Goal: Feedback & Contribution: Leave review/rating

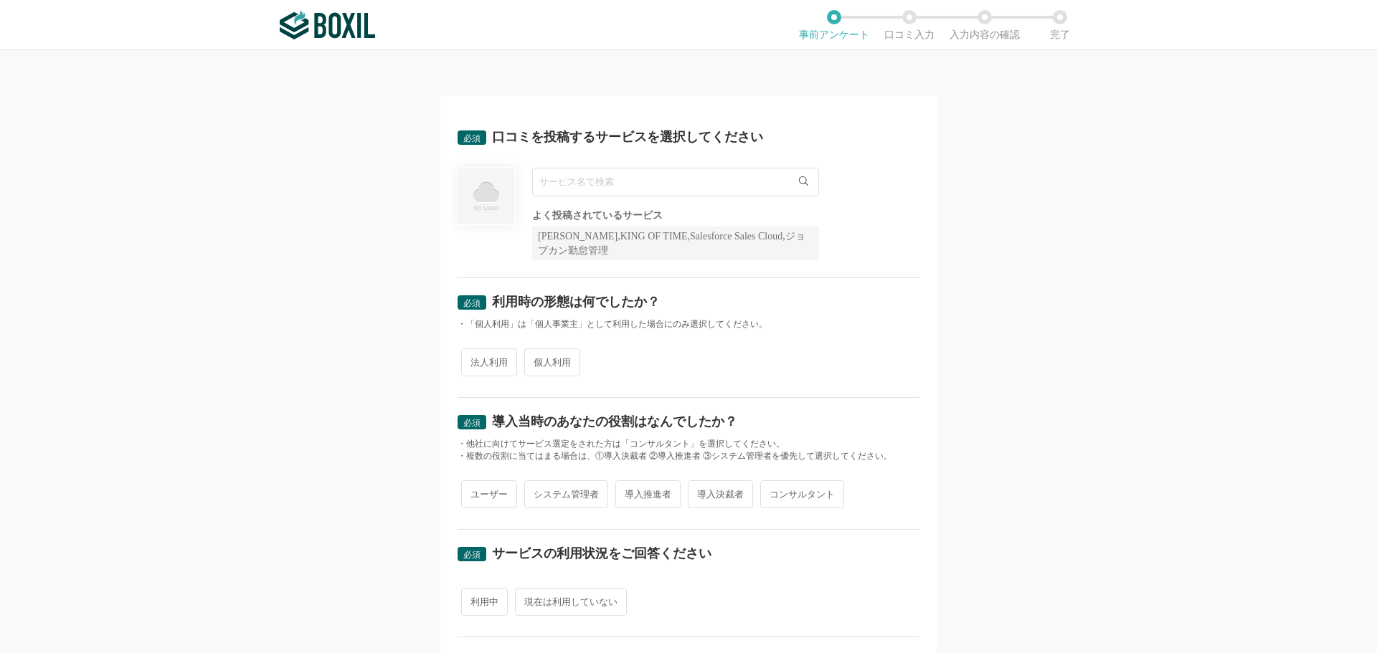
click at [680, 192] on input "text" at bounding box center [675, 182] width 287 height 29
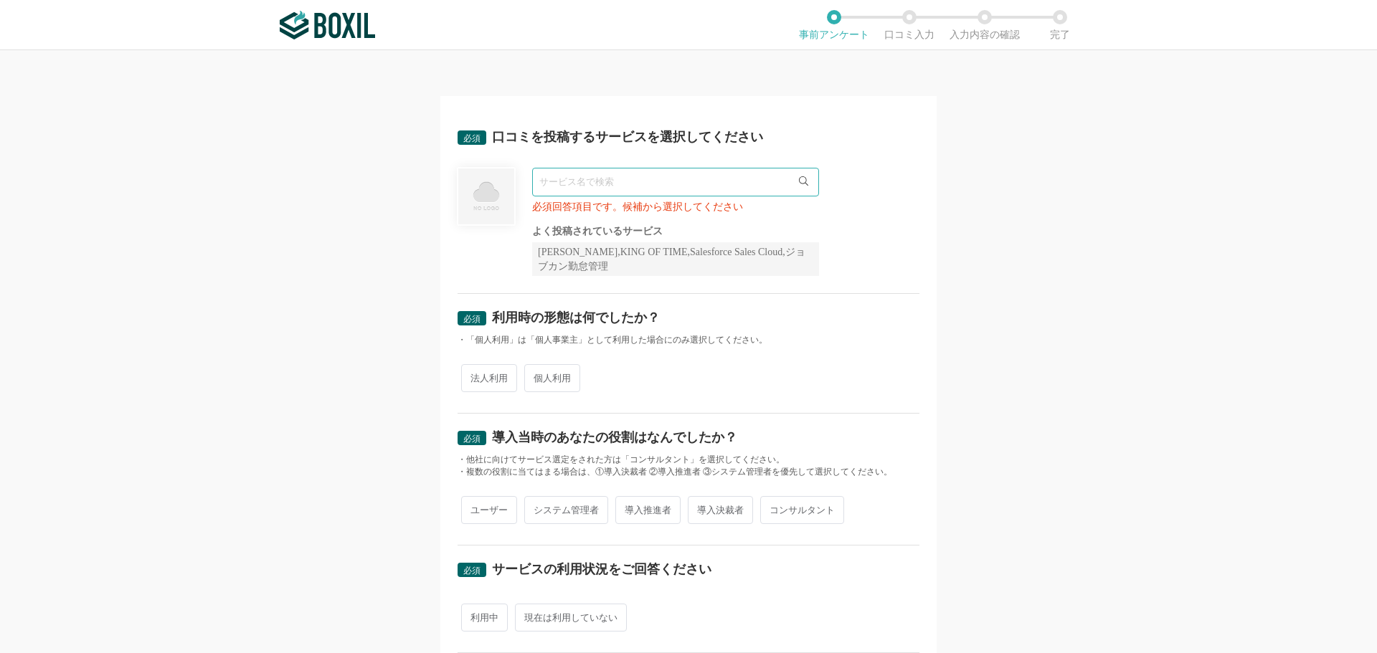
click at [799, 186] on icon at bounding box center [803, 180] width 9 height 9
click at [634, 186] on input "text" at bounding box center [675, 182] width 287 height 29
click at [626, 184] on input "text" at bounding box center [675, 182] width 287 height 29
click at [652, 170] on input "text" at bounding box center [675, 182] width 287 height 29
type input "び"
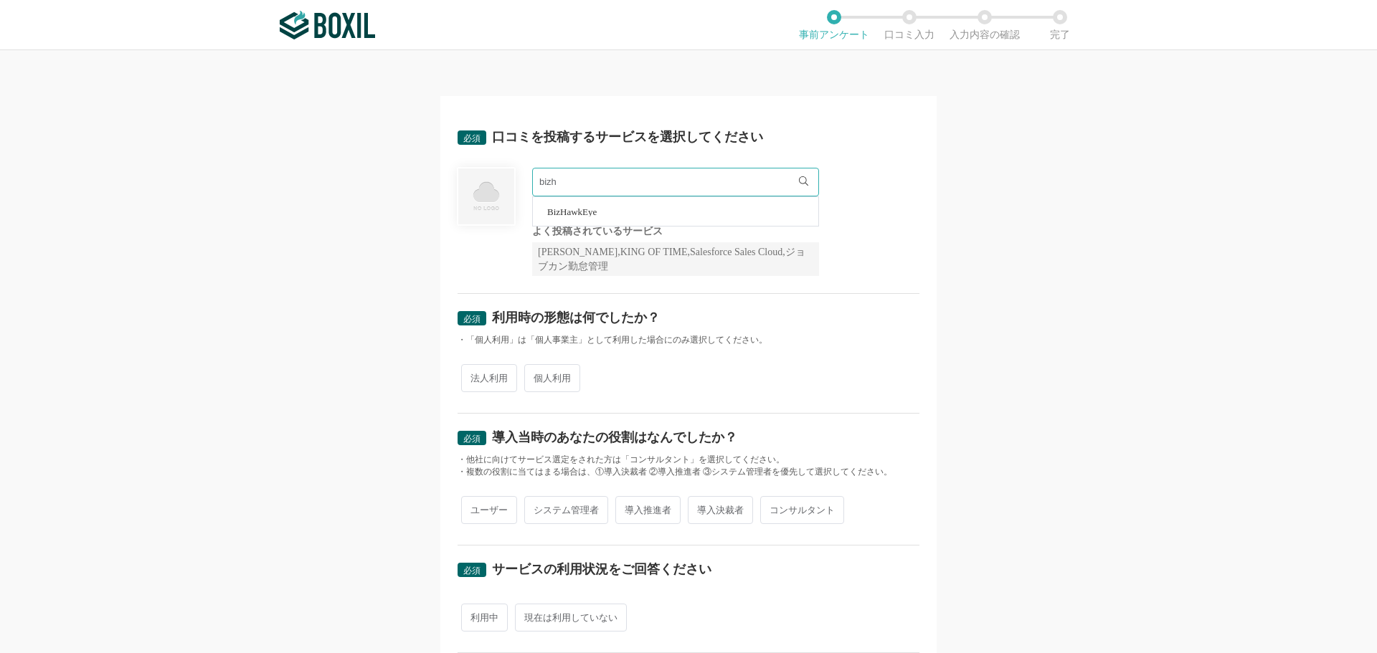
click at [590, 214] on span "BizHawkEye" at bounding box center [571, 211] width 49 height 9
type input "BizHawkEye"
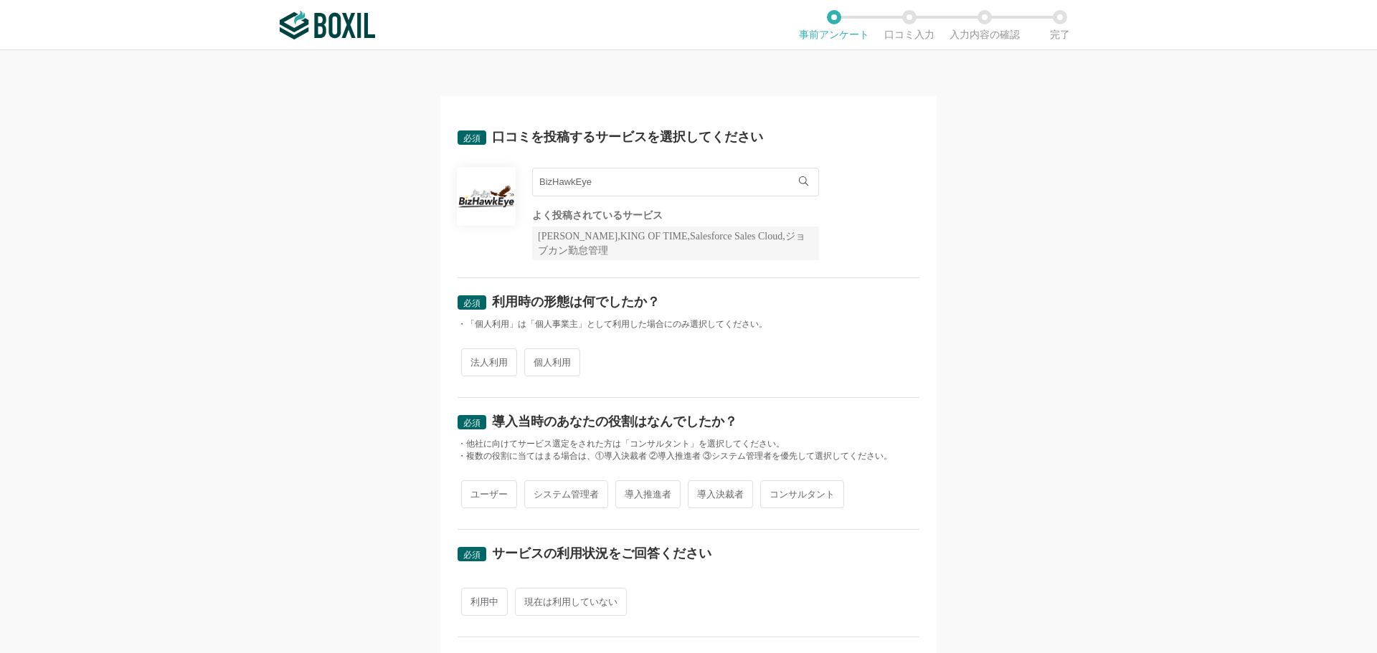
click at [481, 372] on span "法人利用" at bounding box center [489, 363] width 56 height 28
click at [474, 360] on input "法人利用" at bounding box center [469, 355] width 9 height 9
radio input "true"
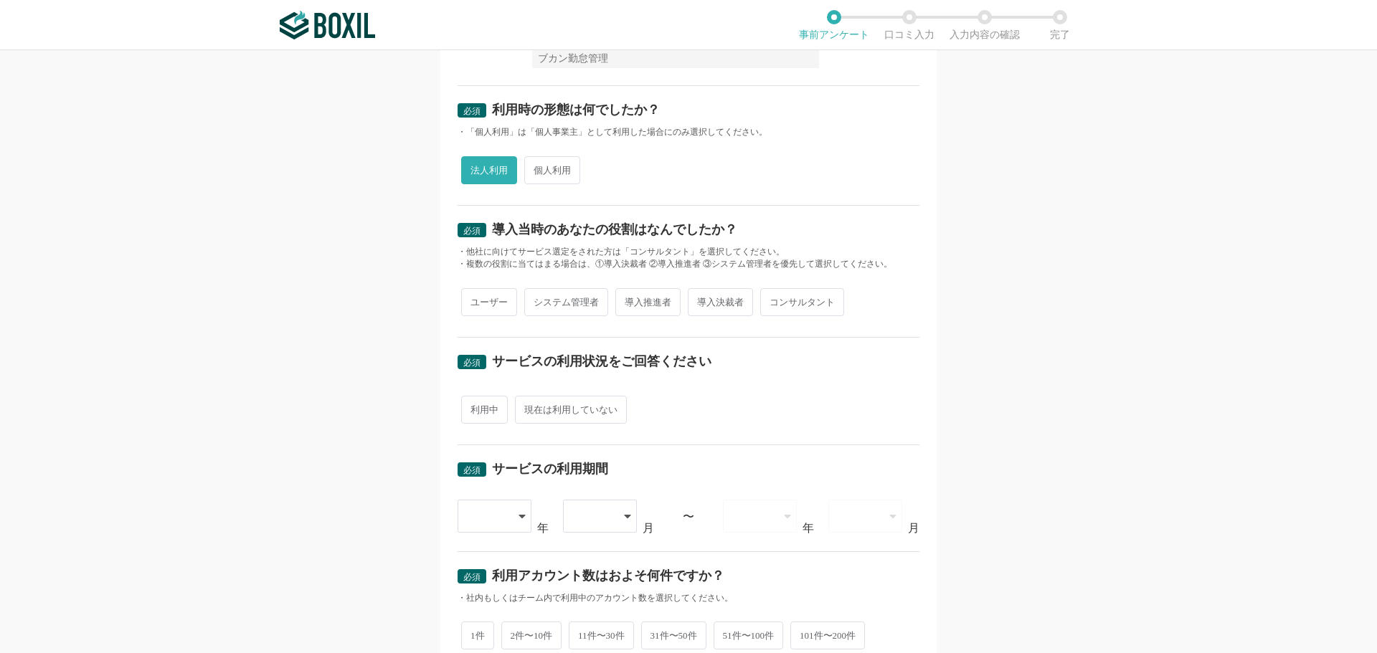
scroll to position [215, 0]
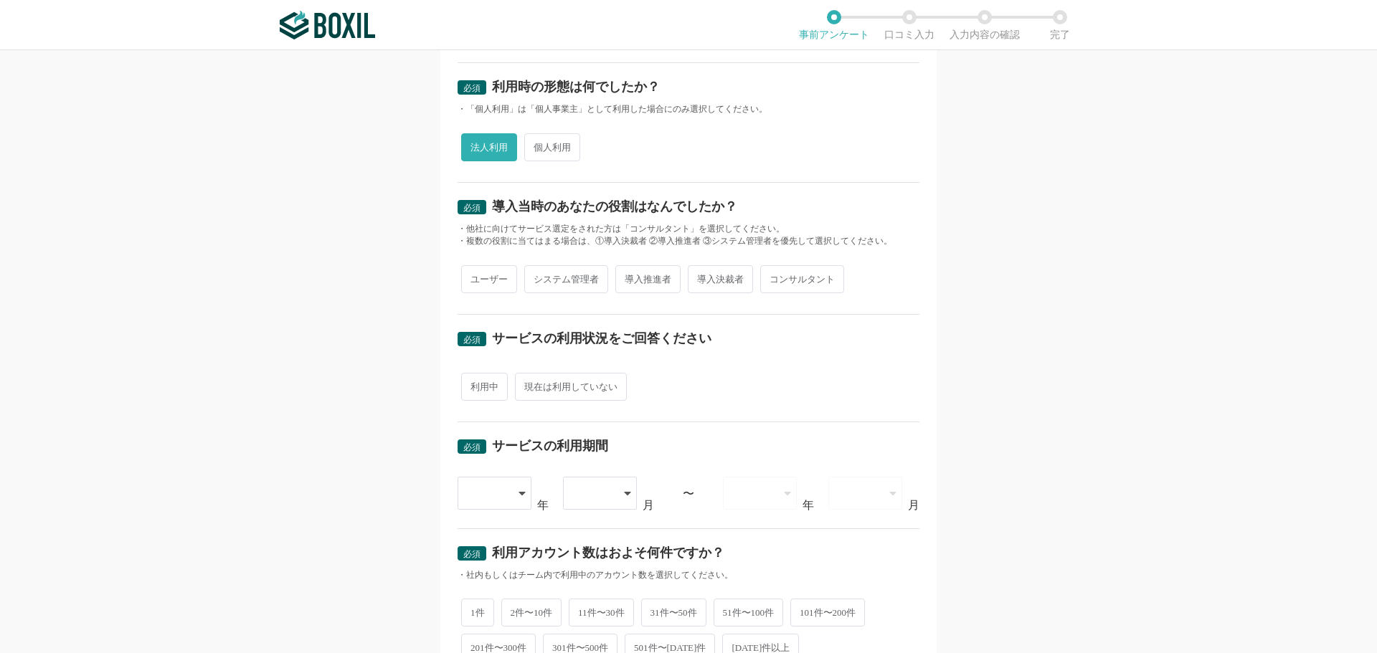
click at [640, 275] on span "導入推進者" at bounding box center [647, 279] width 65 height 28
click at [628, 275] on input "導入推進者" at bounding box center [623, 272] width 9 height 9
radio input "true"
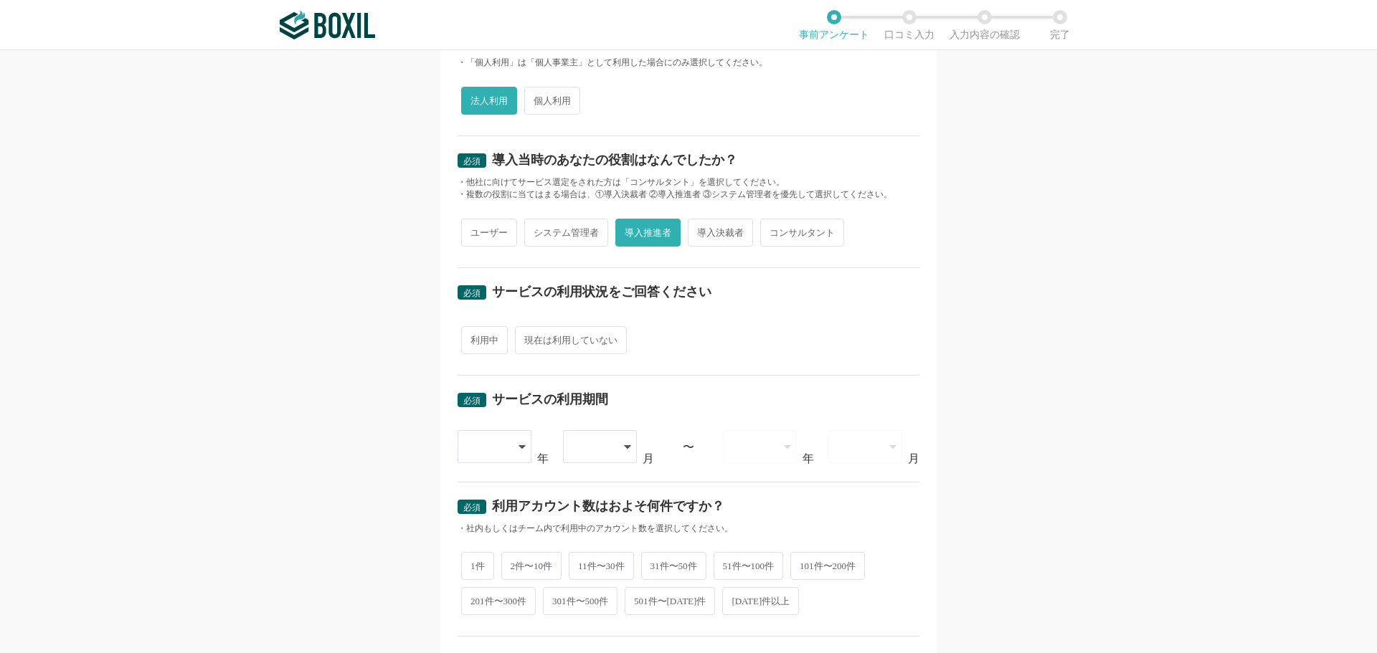
scroll to position [287, 0]
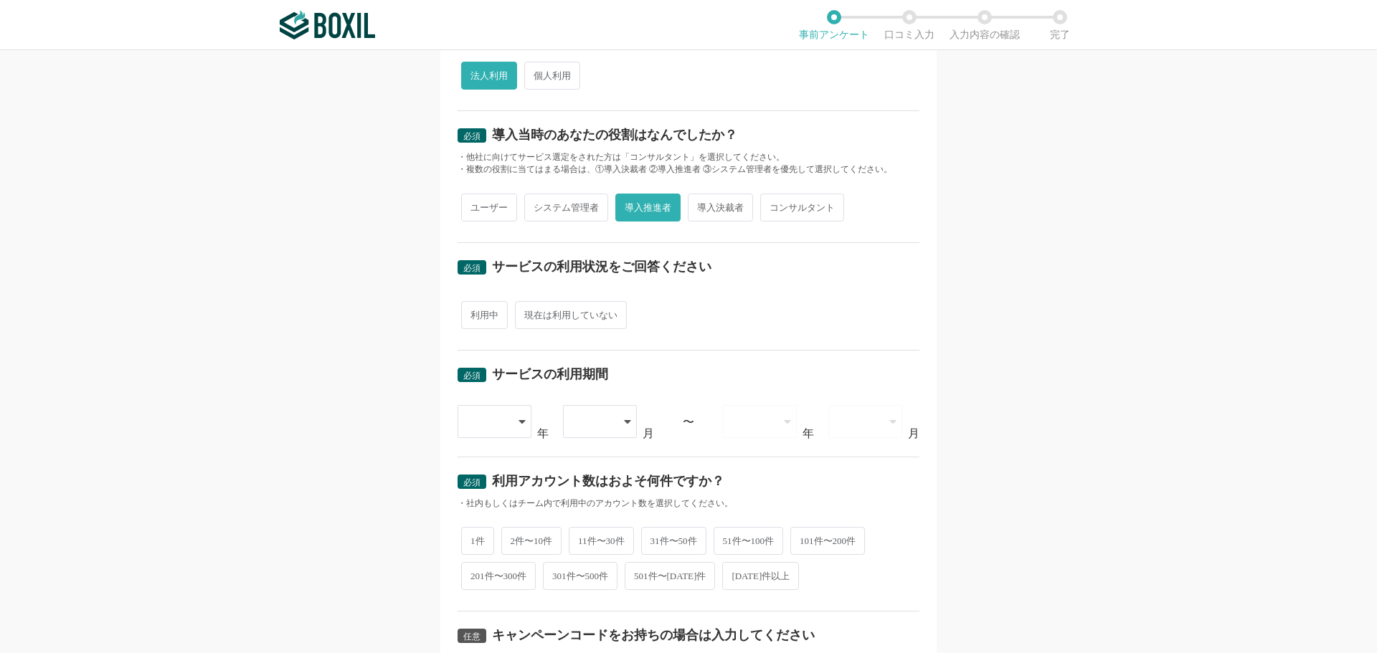
click at [477, 321] on span "利用中" at bounding box center [484, 315] width 47 height 28
click at [474, 313] on input "利用中" at bounding box center [469, 307] width 9 height 9
radio input "true"
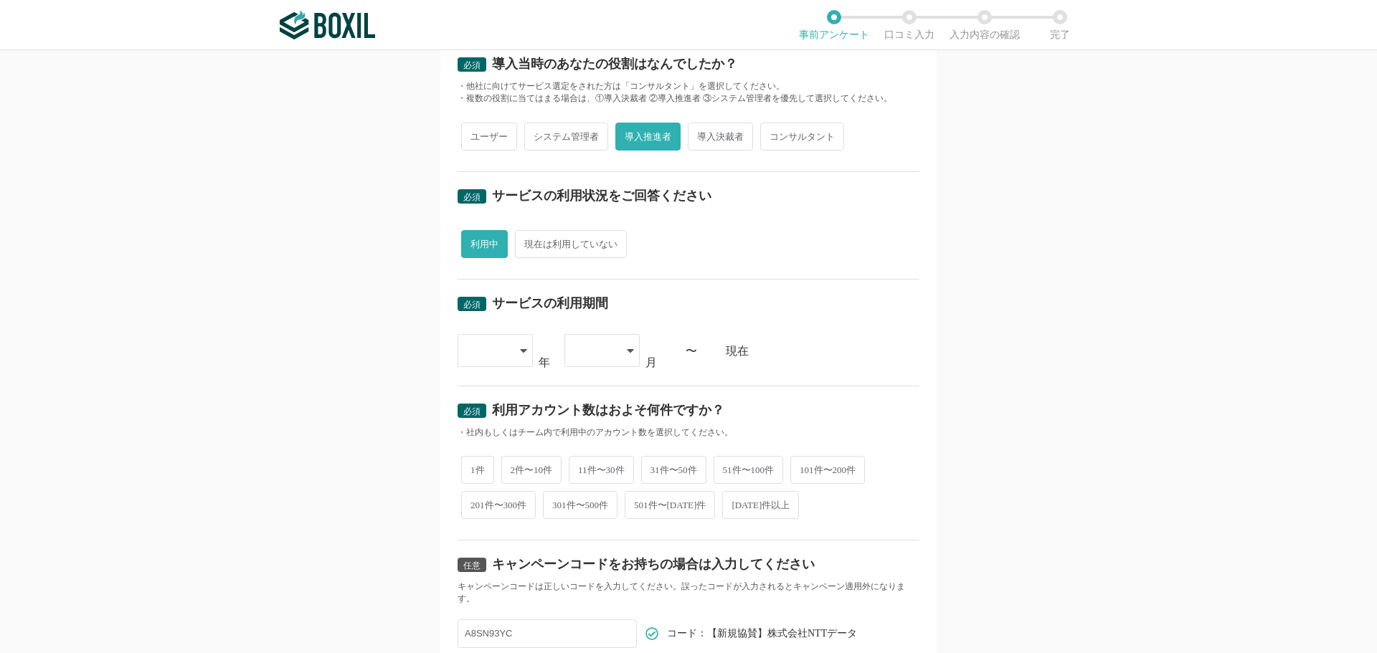
scroll to position [359, 0]
click at [496, 347] on div at bounding box center [488, 350] width 42 height 32
click at [486, 500] on li "[DATE]" at bounding box center [495, 513] width 75 height 34
click at [474, 344] on div "[DATE]" at bounding box center [485, 351] width 37 height 32
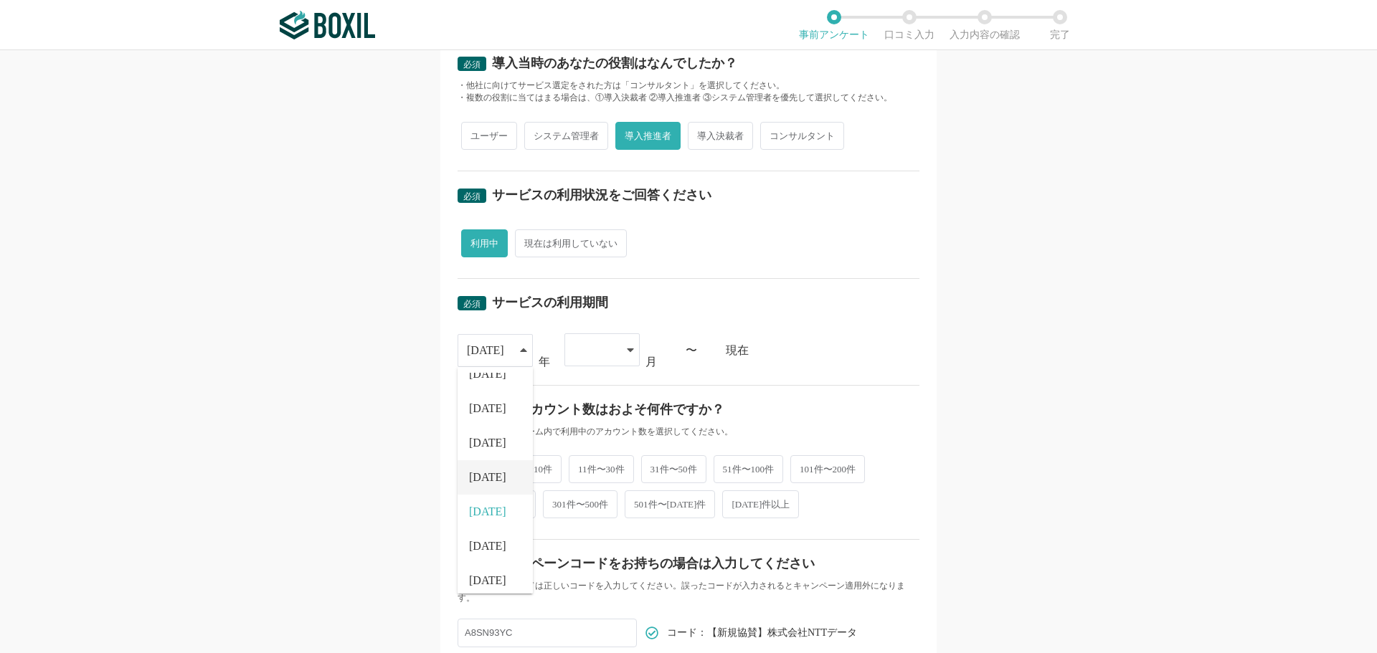
click at [490, 476] on li "[DATE]" at bounding box center [495, 477] width 75 height 34
click at [602, 361] on div at bounding box center [595, 350] width 42 height 32
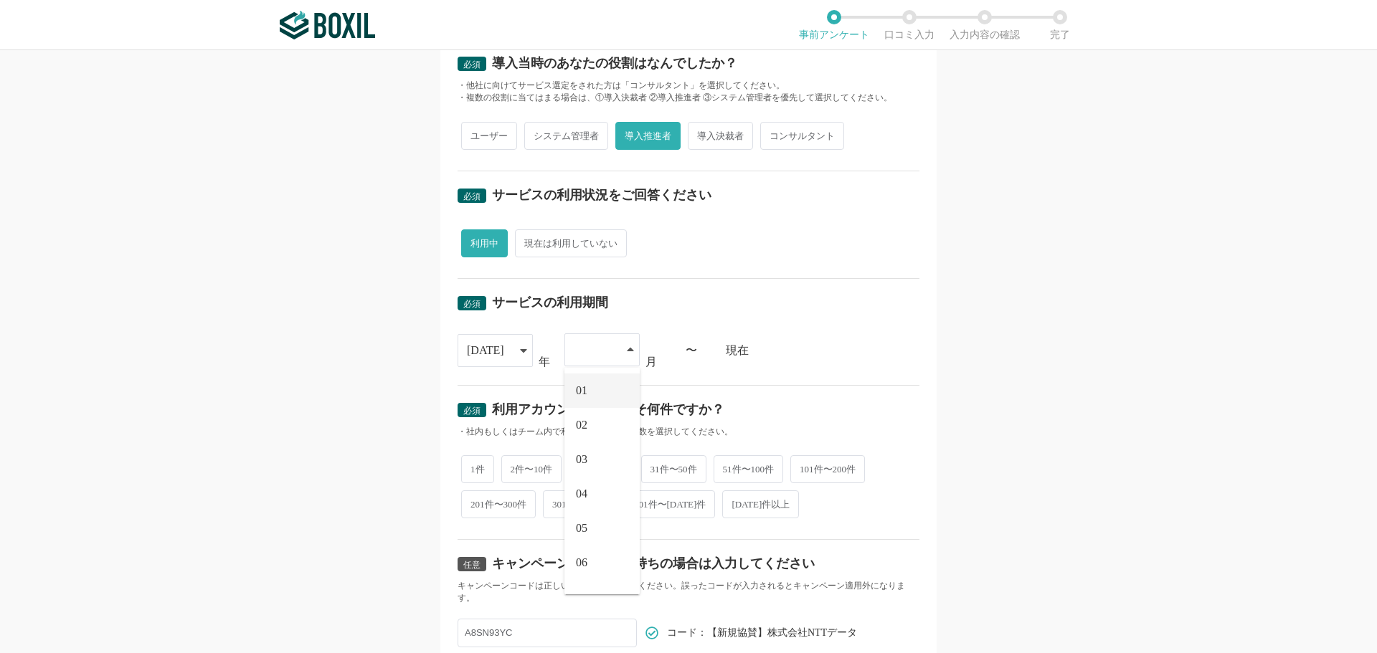
click at [596, 392] on li "01" at bounding box center [601, 391] width 75 height 34
drag, startPoint x: 827, startPoint y: 366, endPoint x: 822, endPoint y: 352, distance: 14.5
click at [828, 366] on div "[DATE] [DATE] [DATE] [DATE] [DATE] [DATE] [DATE] [DATE] [DATE] [DATE] [DATE] [D…" at bounding box center [689, 349] width 462 height 33
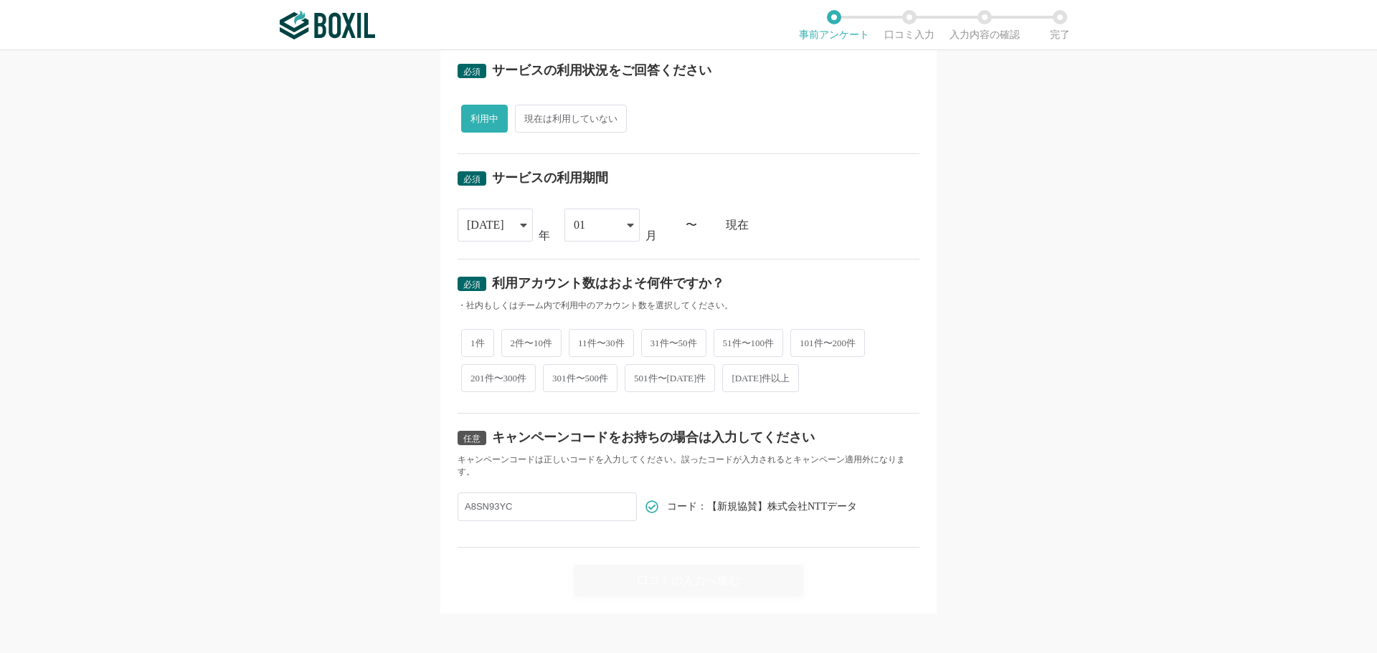
scroll to position [490, 0]
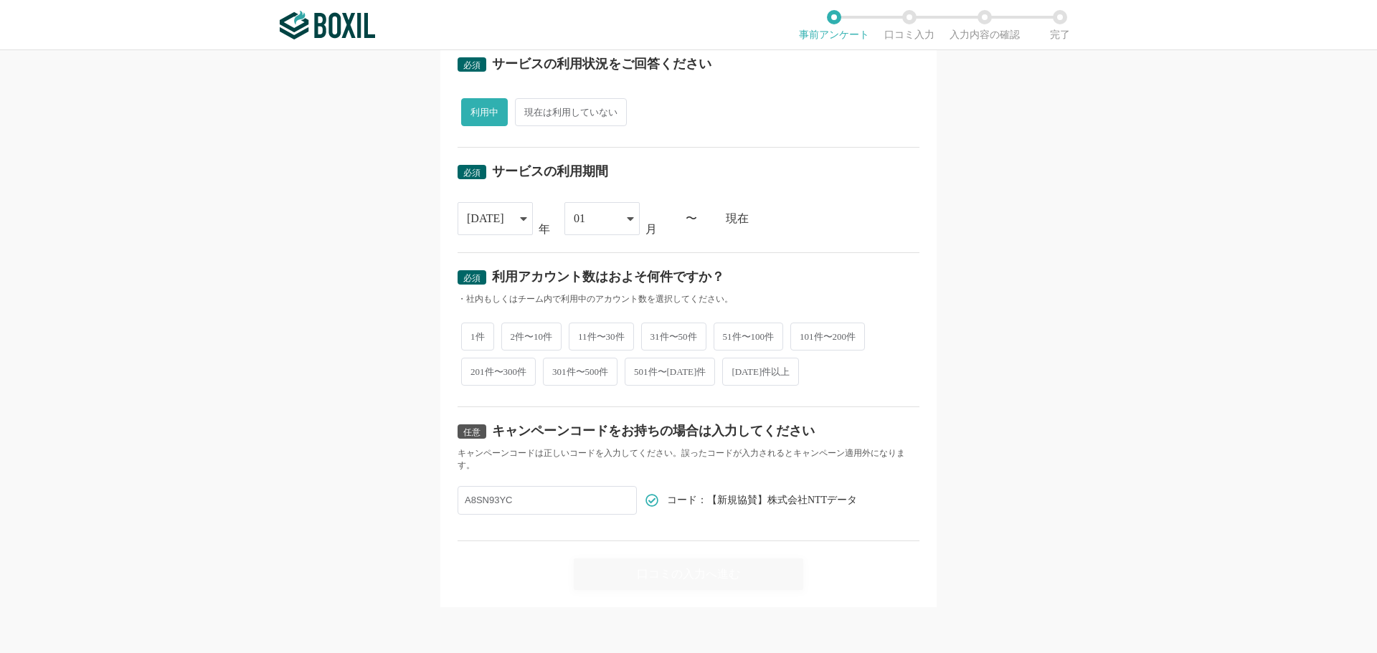
click at [373, 331] on div "必須 口コミを投稿するサービスを選択してください BizHawkEye BizHawkEye よく投稿されているサービス Sansan,KING OF TIM…" at bounding box center [688, 351] width 1377 height 603
click at [586, 341] on span "11件〜30件" at bounding box center [601, 337] width 65 height 28
click at [582, 334] on input "11件〜30件" at bounding box center [576, 329] width 9 height 9
radio input "true"
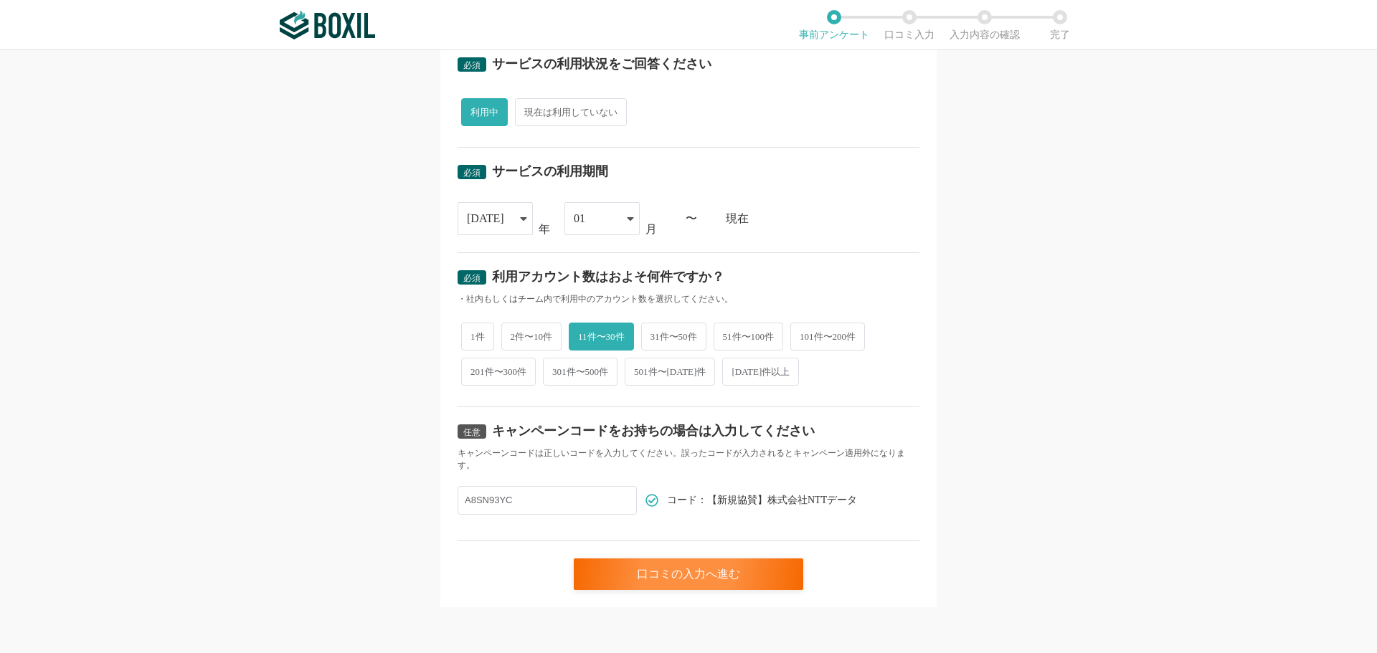
click at [582, 503] on input "A8SN93YC" at bounding box center [547, 500] width 179 height 29
drag, startPoint x: 535, startPoint y: 498, endPoint x: 384, endPoint y: 496, distance: 151.3
click at [384, 496] on div "必須 口コミを投稿するサービスを選択してください BizHawkEye BizHawkEye よく投稿されているサービス Sansan,KING OF TIM…" at bounding box center [688, 351] width 1377 height 603
click at [676, 577] on div "口コミの入力へ進む" at bounding box center [689, 575] width 230 height 32
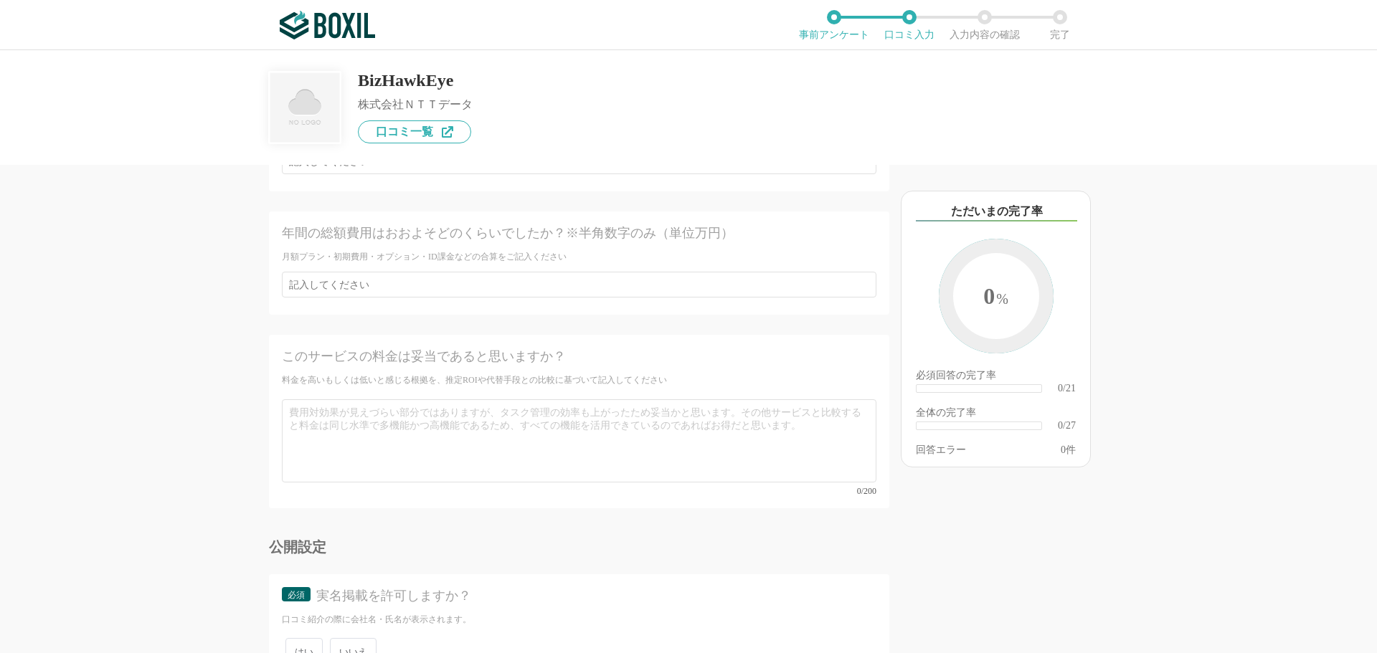
scroll to position [3761, 0]
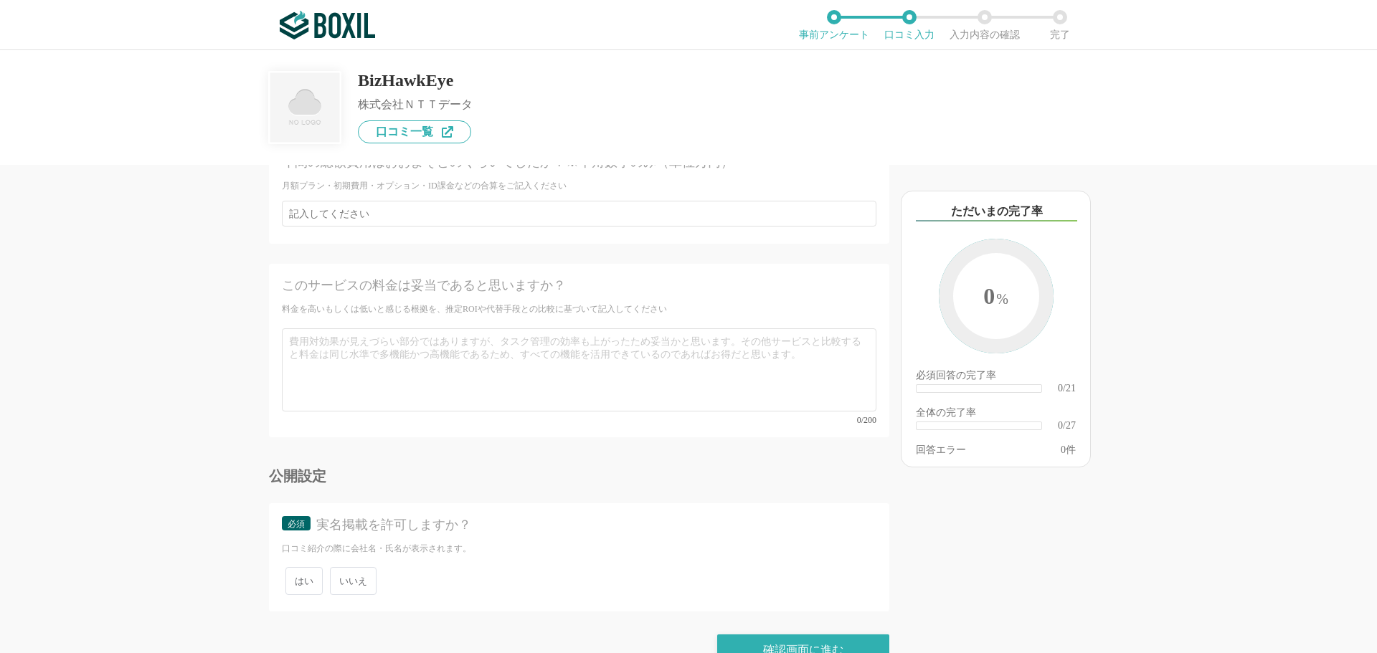
click at [1079, 133] on div "BizHawkEye 株式会社ＮＴＴデータ 口コミ一覧" at bounding box center [688, 96] width 839 height 93
